Goal: Transaction & Acquisition: Purchase product/service

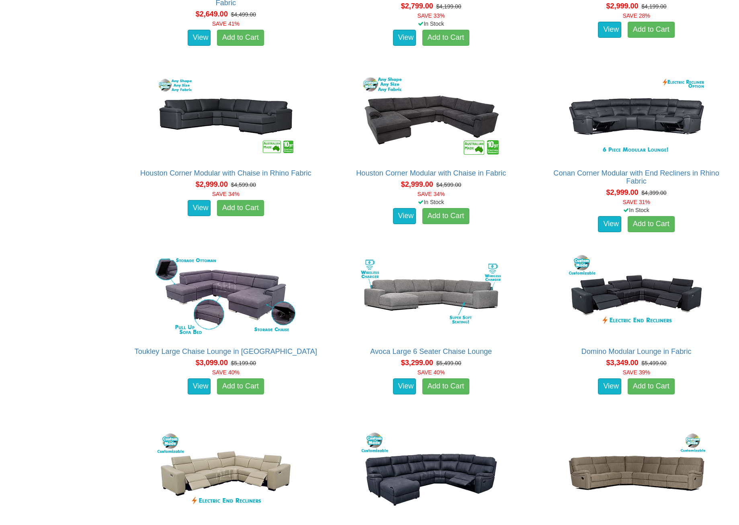
scroll to position [1165, 0]
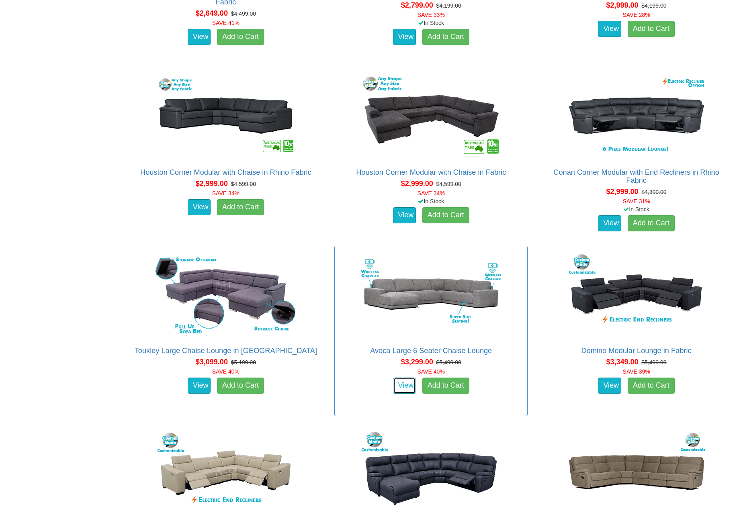
click at [398, 385] on link "View" at bounding box center [404, 386] width 23 height 16
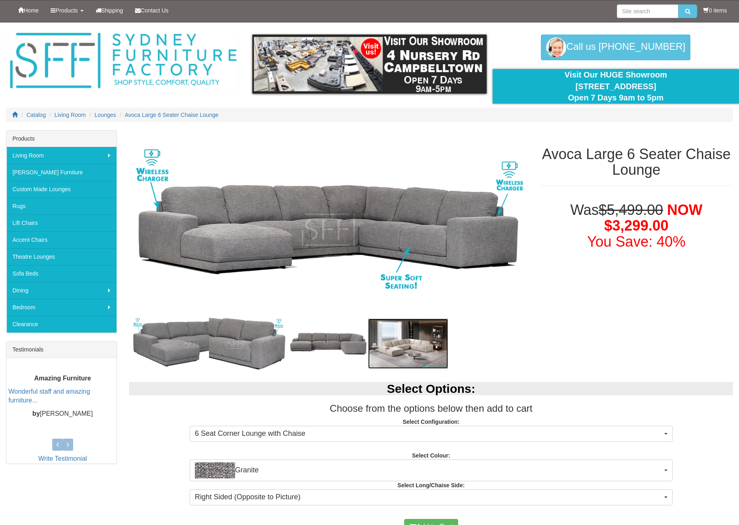
click at [400, 345] on img at bounding box center [408, 344] width 80 height 51
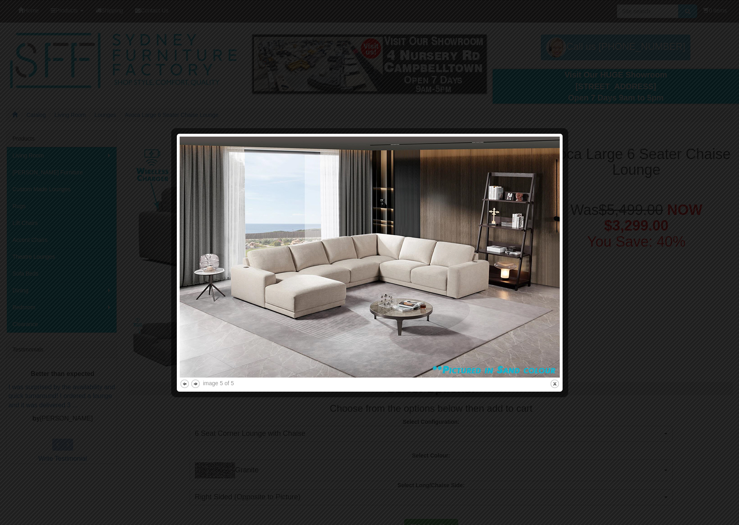
click at [542, 261] on img at bounding box center [370, 257] width 380 height 241
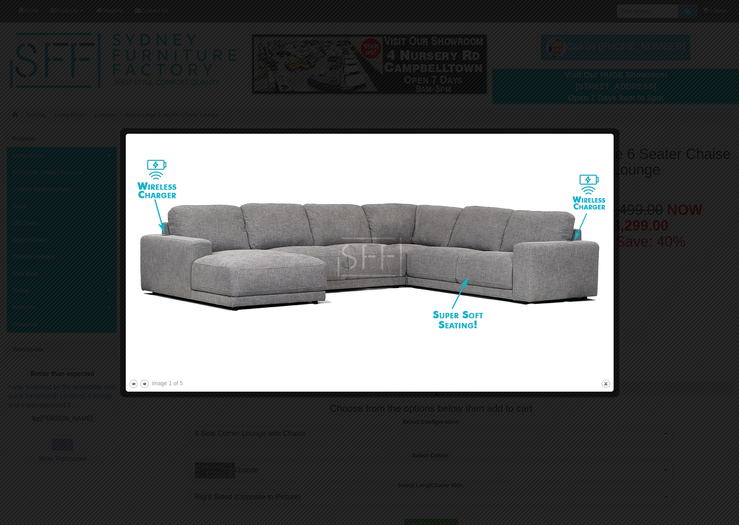
click at [604, 264] on img at bounding box center [370, 257] width 482 height 241
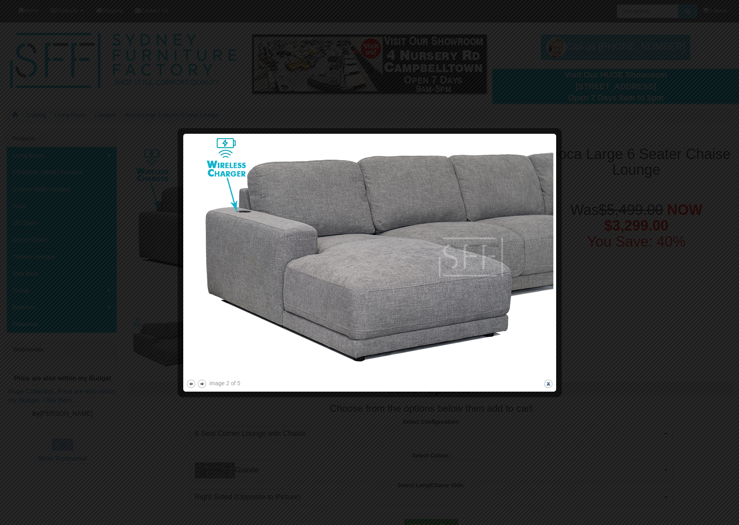
click at [548, 385] on button "close" at bounding box center [548, 384] width 10 height 10
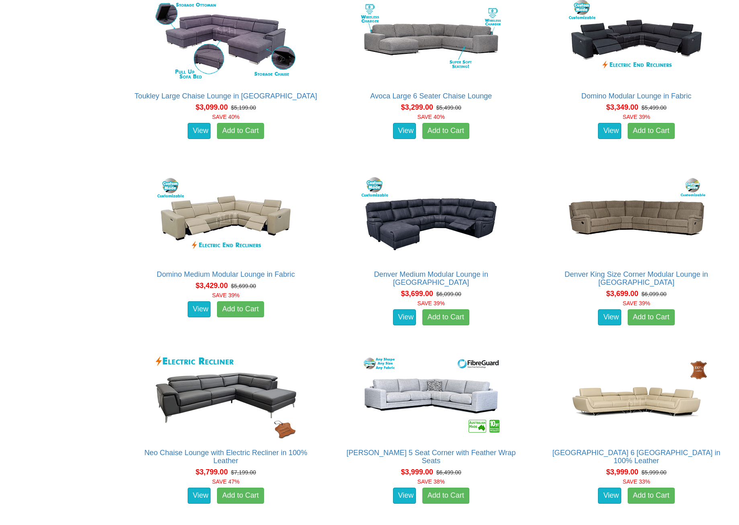
scroll to position [1275, 0]
